Goal: Book appointment/travel/reservation

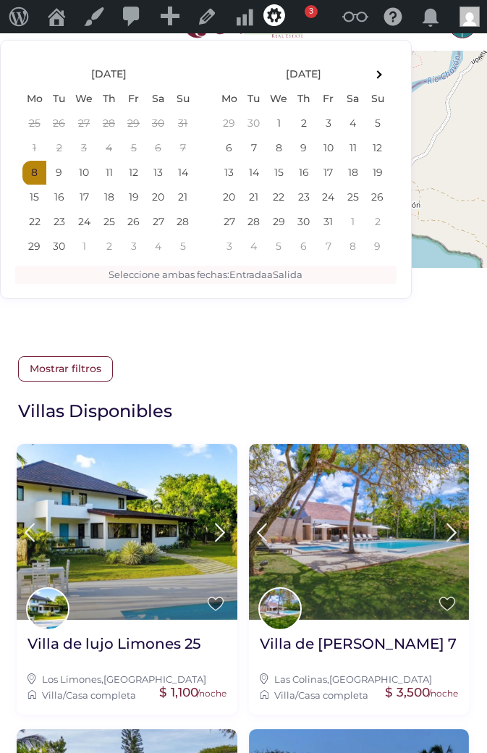
click at [77, 373] on span "Mostrar filtros" at bounding box center [65, 368] width 95 height 25
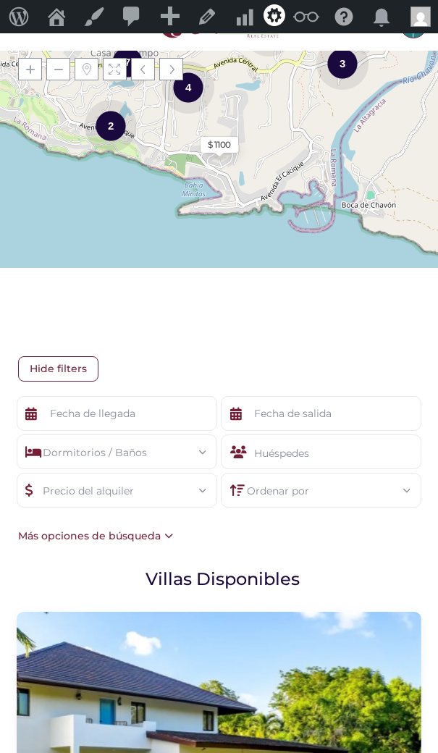
click at [346, 458] on div "Huéspedes" at bounding box center [321, 451] width 200 height 35
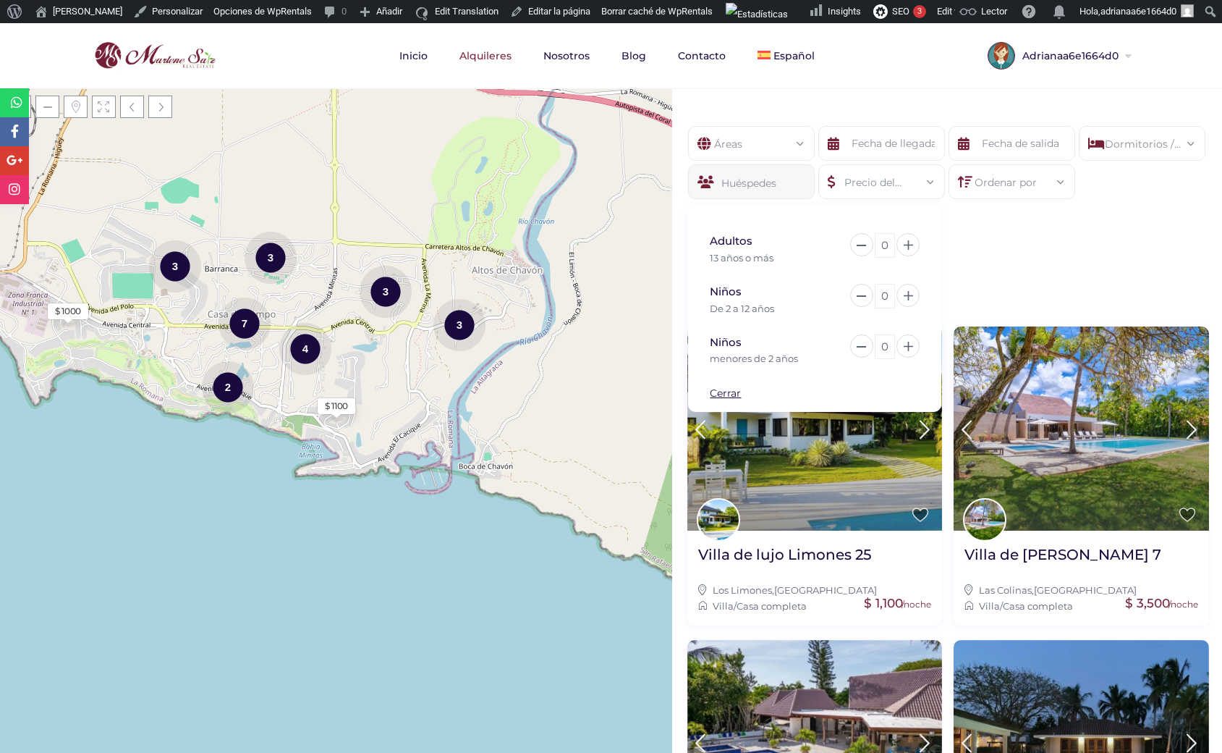
click at [1055, 246] on div "Áreas Todas las areas Casa De Campo (27) - Barranca (1) - Barranca Oeste (1) - …" at bounding box center [947, 180] width 550 height 153
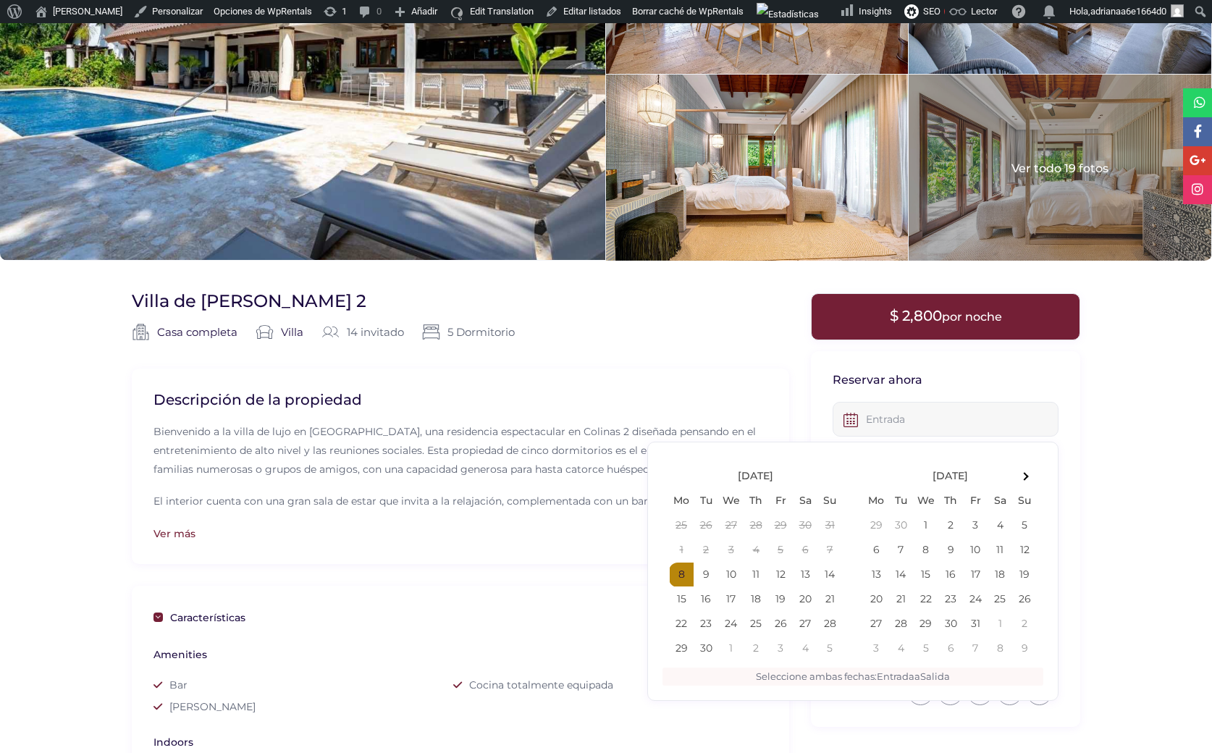
click at [916, 422] on input "text" at bounding box center [945, 419] width 226 height 35
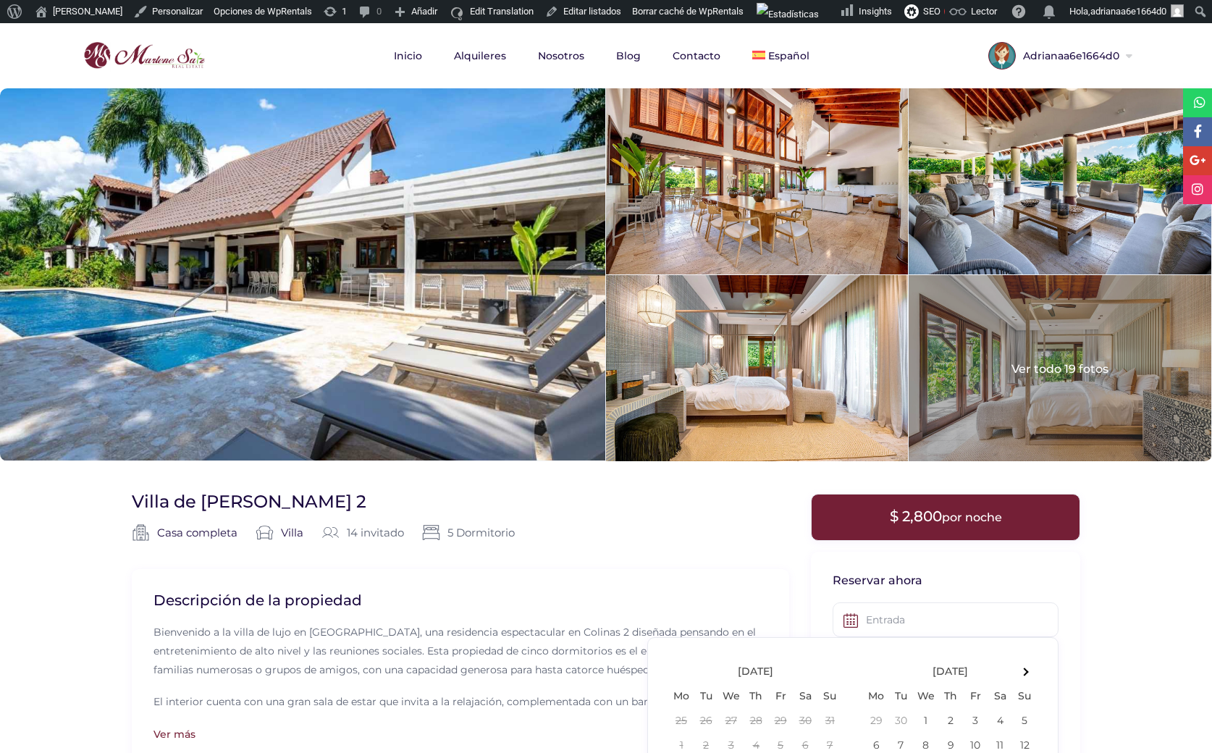
click at [546, 585] on div "Descripción de la propiedad Bienvenido a la villa de lujo en Casa de Campo, una…" at bounding box center [460, 666] width 657 height 195
click at [894, 618] on input "text" at bounding box center [945, 619] width 226 height 35
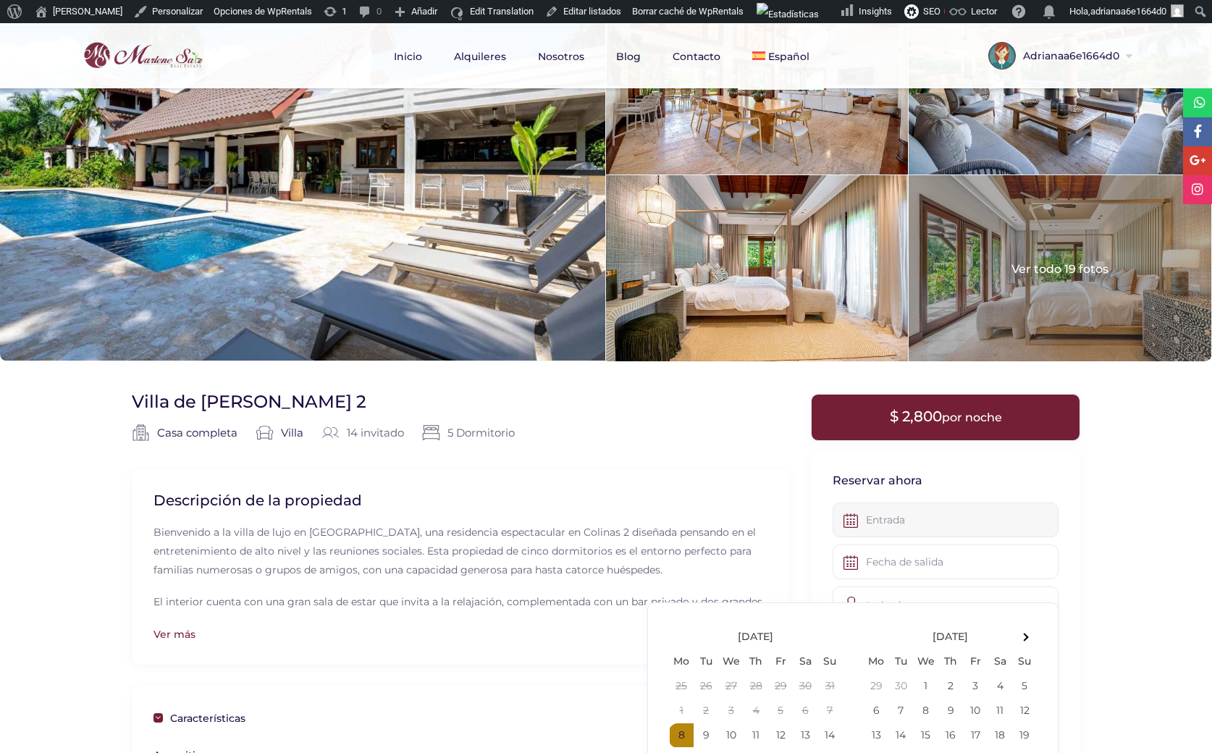
scroll to position [34, 0]
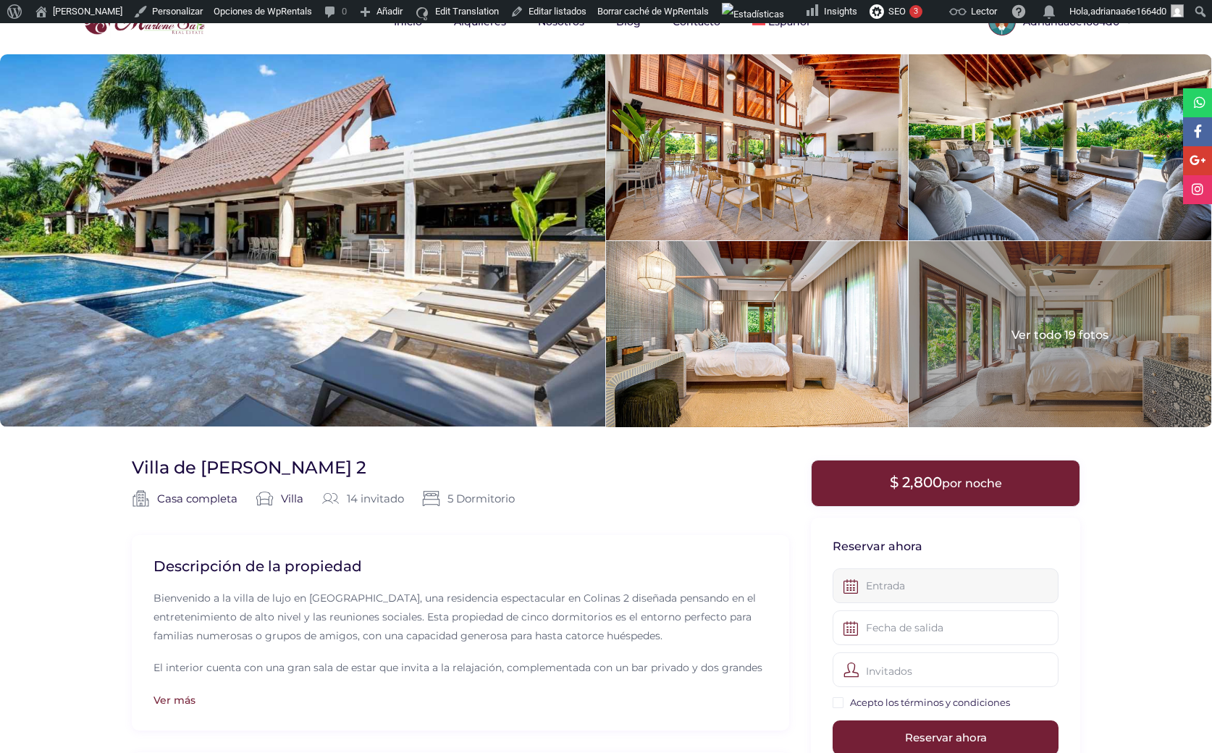
click at [899, 591] on input "text" at bounding box center [945, 585] width 226 height 35
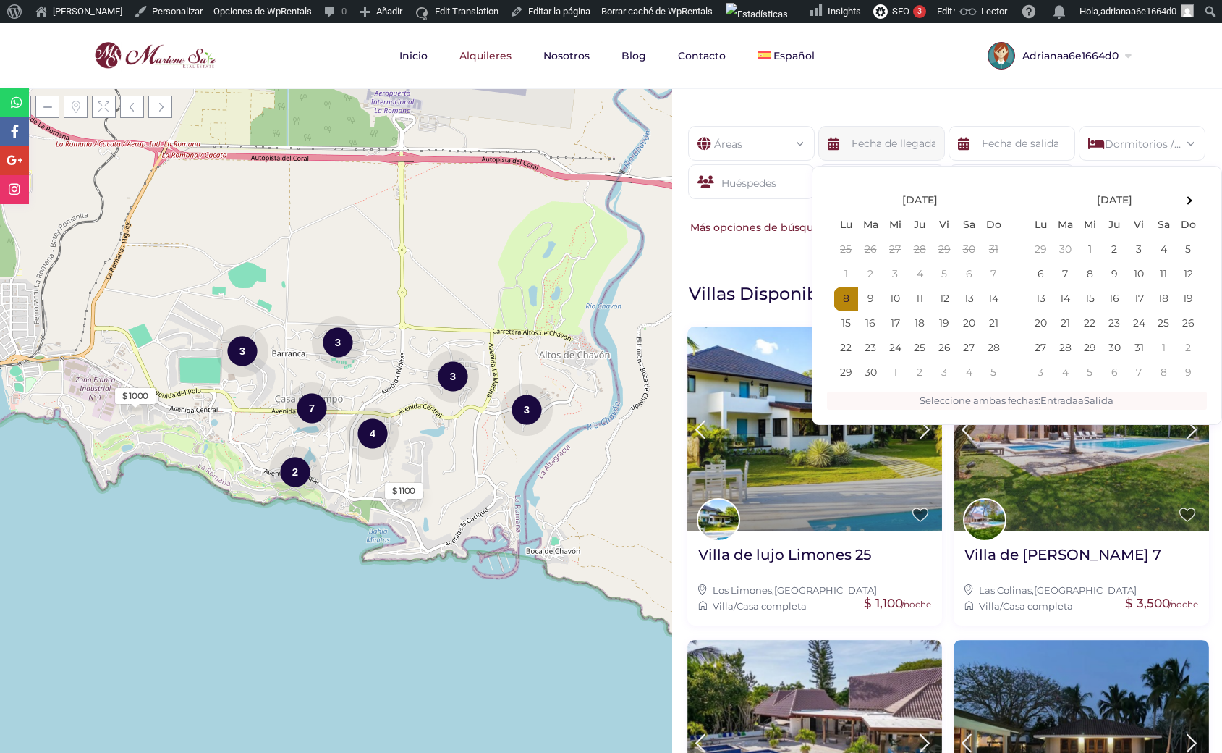
click at [890, 143] on input "text" at bounding box center [882, 143] width 127 height 35
click at [785, 113] on span "English" at bounding box center [799, 119] width 37 height 12
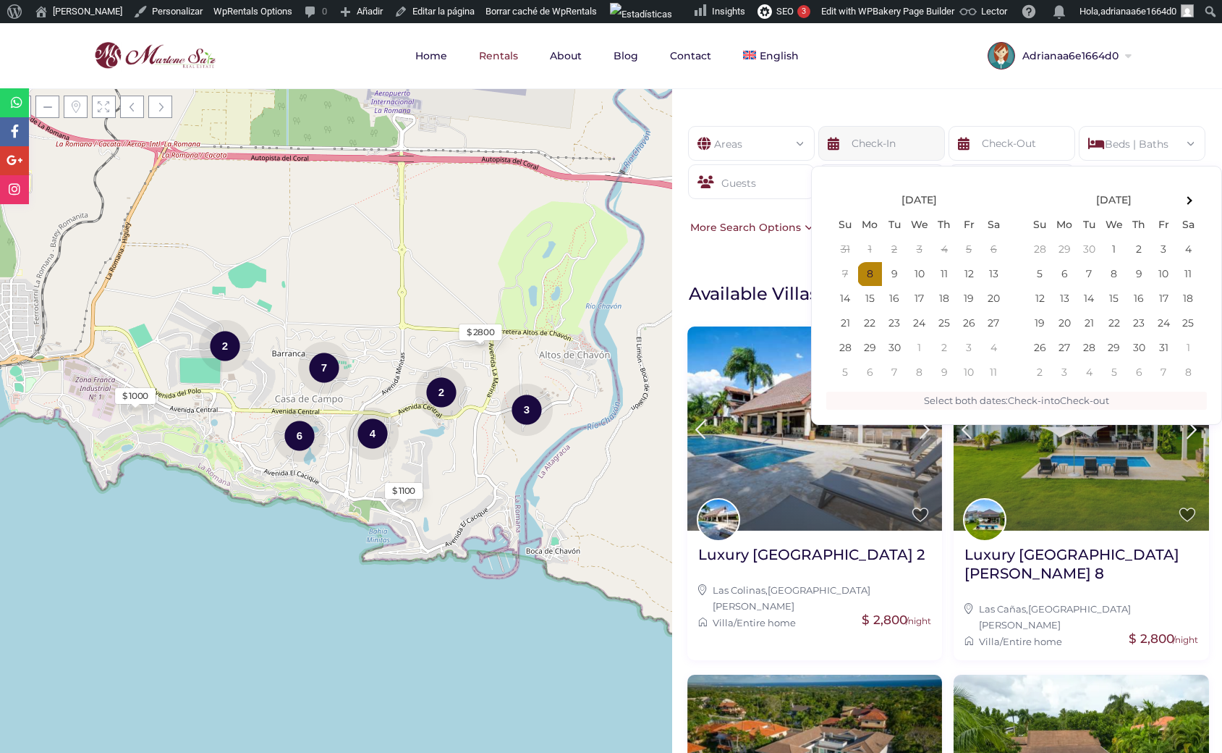
click at [869, 146] on input "text" at bounding box center [882, 143] width 127 height 35
